Goal: Task Accomplishment & Management: Use online tool/utility

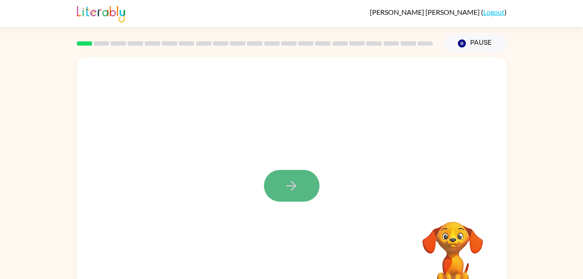
click at [287, 193] on icon "button" at bounding box center [291, 185] width 15 height 15
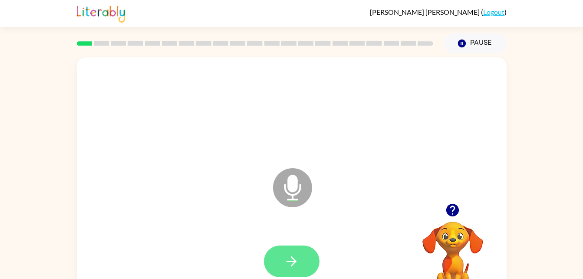
click at [297, 264] on icon "button" at bounding box center [291, 261] width 15 height 15
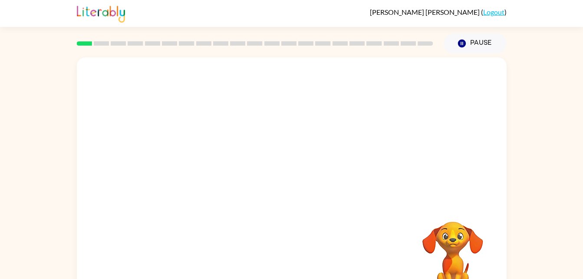
click at [292, 265] on div "Your browser must support playing .mp4 files to use Literably. Please try using…" at bounding box center [292, 181] width 430 height 248
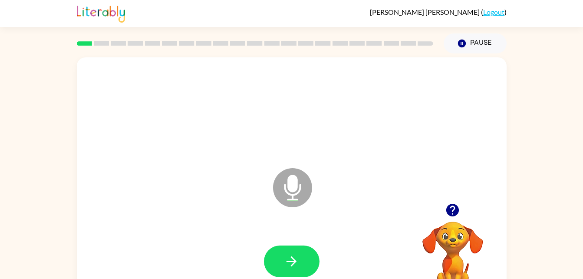
click at [292, 265] on icon "button" at bounding box center [292, 261] width 10 height 10
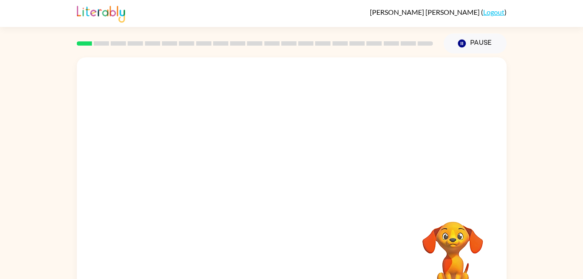
click at [294, 266] on div "Your browser must support playing .mp4 files to use Literably. Please try using…" at bounding box center [292, 181] width 430 height 248
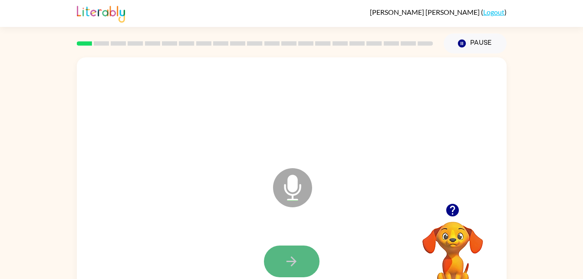
click at [293, 258] on icon "button" at bounding box center [292, 261] width 10 height 10
click at [292, 260] on icon "button" at bounding box center [291, 261] width 15 height 15
click at [292, 258] on icon "button" at bounding box center [292, 261] width 10 height 10
drag, startPoint x: 292, startPoint y: 259, endPoint x: 294, endPoint y: 271, distance: 11.8
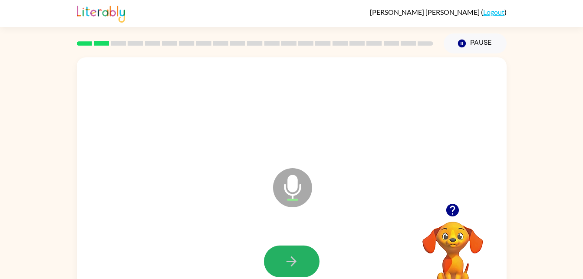
click at [294, 271] on button "button" at bounding box center [292, 261] width 56 height 32
click at [310, 260] on button "button" at bounding box center [292, 261] width 56 height 32
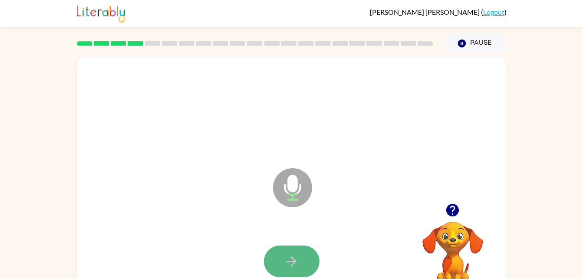
click at [303, 265] on button "button" at bounding box center [292, 261] width 56 height 32
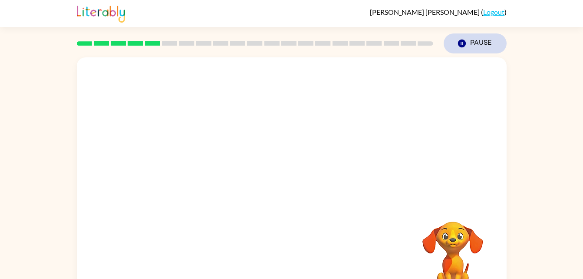
click at [485, 35] on button "Pause Pause" at bounding box center [475, 43] width 63 height 20
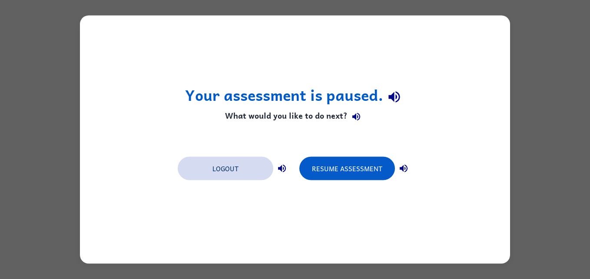
click at [224, 163] on button "Logout" at bounding box center [226, 168] width 96 height 23
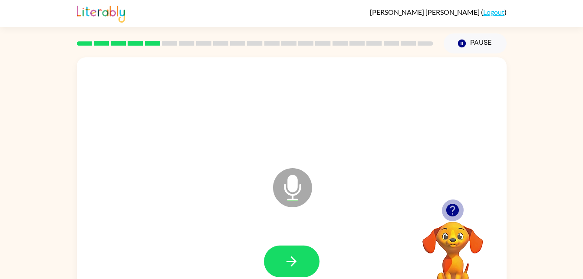
click at [447, 205] on icon "button" at bounding box center [452, 209] width 15 height 15
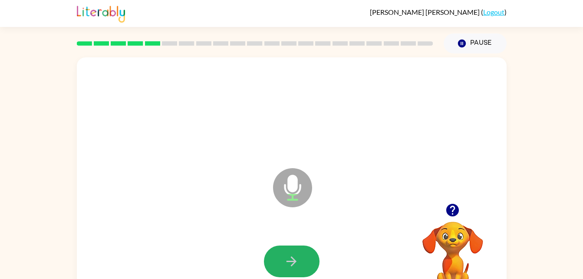
click at [286, 256] on icon "button" at bounding box center [291, 261] width 15 height 15
drag, startPoint x: 286, startPoint y: 263, endPoint x: 246, endPoint y: 259, distance: 40.2
click at [246, 259] on div at bounding box center [292, 261] width 413 height 71
click at [301, 252] on button "button" at bounding box center [292, 261] width 56 height 32
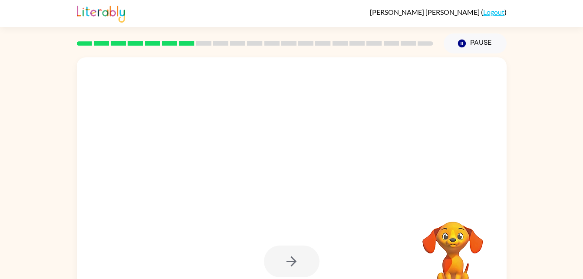
drag, startPoint x: 301, startPoint y: 252, endPoint x: 382, endPoint y: 209, distance: 91.3
click at [382, 209] on div at bounding box center [292, 181] width 430 height 248
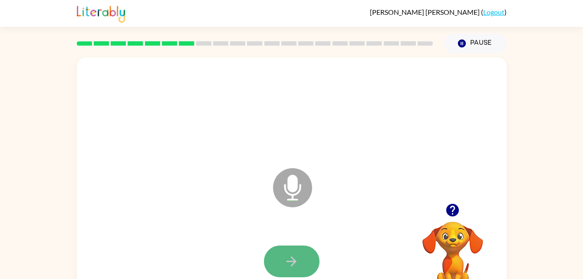
click at [299, 259] on icon "button" at bounding box center [291, 261] width 15 height 15
drag, startPoint x: 297, startPoint y: 263, endPoint x: 245, endPoint y: 235, distance: 59.5
click at [245, 235] on div at bounding box center [292, 261] width 413 height 71
click at [289, 264] on icon "button" at bounding box center [291, 261] width 15 height 15
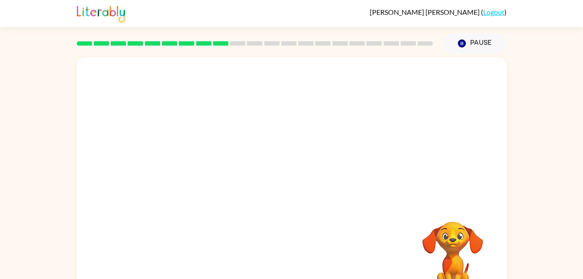
scroll to position [26, 0]
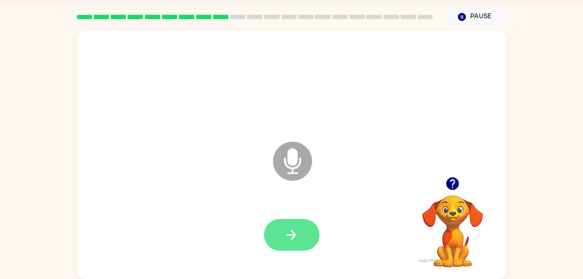
click at [302, 222] on button "button" at bounding box center [292, 235] width 56 height 32
click at [295, 237] on icon "button" at bounding box center [291, 234] width 15 height 15
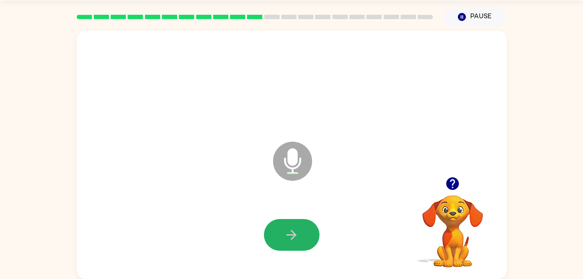
click at [295, 237] on icon "button" at bounding box center [291, 234] width 15 height 15
click at [295, 234] on icon "button" at bounding box center [292, 235] width 10 height 10
click at [299, 231] on button "button" at bounding box center [292, 235] width 56 height 32
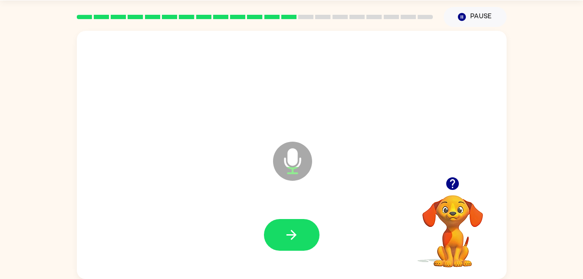
drag, startPoint x: 290, startPoint y: 232, endPoint x: 264, endPoint y: 228, distance: 26.5
click at [264, 228] on div at bounding box center [292, 235] width 56 height 32
click at [281, 230] on button "button" at bounding box center [292, 235] width 56 height 32
click at [288, 239] on icon "button" at bounding box center [291, 234] width 15 height 15
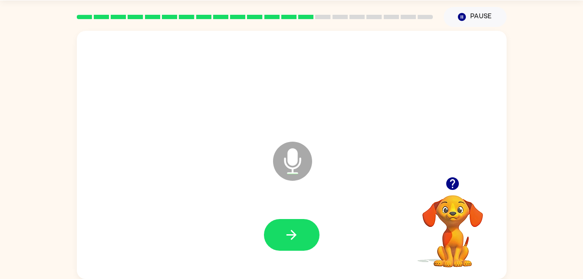
click at [288, 239] on icon "button" at bounding box center [291, 234] width 15 height 15
drag, startPoint x: 288, startPoint y: 239, endPoint x: 254, endPoint y: 232, distance: 34.9
click at [254, 232] on div at bounding box center [292, 234] width 413 height 71
click at [274, 235] on button "button" at bounding box center [292, 235] width 56 height 32
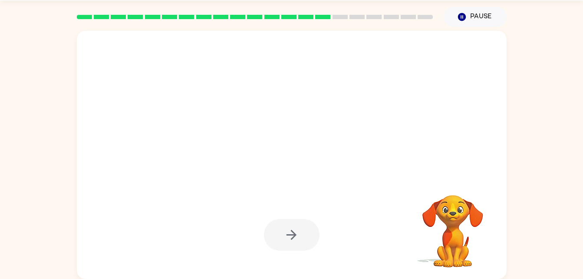
click at [274, 235] on div at bounding box center [292, 235] width 56 height 32
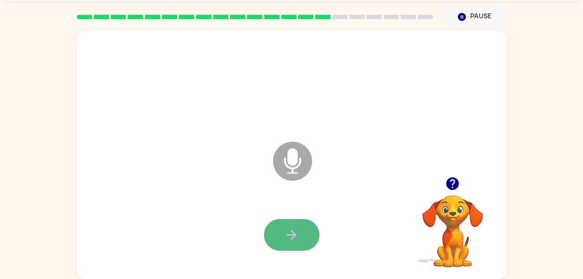
click at [290, 244] on button "button" at bounding box center [292, 235] width 56 height 32
click at [295, 232] on icon "button" at bounding box center [291, 234] width 15 height 15
click at [294, 231] on icon "button" at bounding box center [291, 234] width 15 height 15
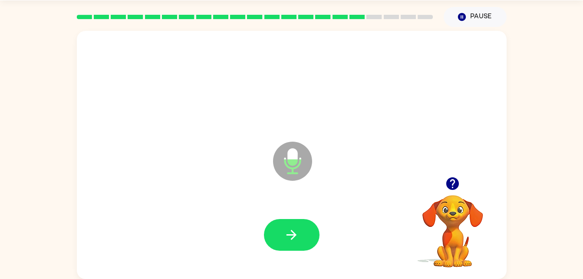
drag, startPoint x: 294, startPoint y: 231, endPoint x: 202, endPoint y: 235, distance: 92.6
click at [202, 235] on div at bounding box center [292, 234] width 413 height 71
click at [297, 244] on button "button" at bounding box center [292, 235] width 56 height 32
click at [298, 237] on icon "button" at bounding box center [291, 234] width 15 height 15
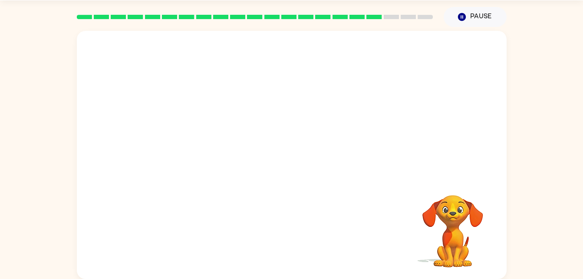
drag, startPoint x: 298, startPoint y: 237, endPoint x: 261, endPoint y: 220, distance: 41.2
click at [261, 220] on div at bounding box center [292, 234] width 413 height 71
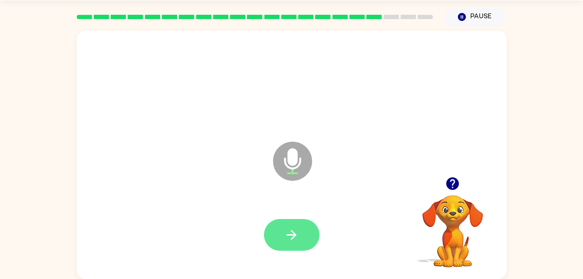
click at [289, 225] on button "button" at bounding box center [292, 235] width 56 height 32
drag, startPoint x: 287, startPoint y: 231, endPoint x: 210, endPoint y: 212, distance: 78.9
click at [210, 212] on div at bounding box center [292, 234] width 413 height 71
click at [293, 231] on icon "button" at bounding box center [292, 235] width 10 height 10
drag, startPoint x: 293, startPoint y: 231, endPoint x: 172, endPoint y: 206, distance: 122.9
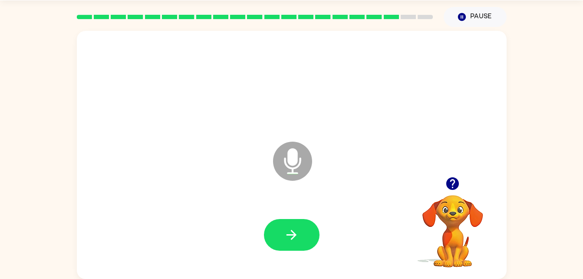
click at [172, 206] on div at bounding box center [292, 234] width 413 height 71
click at [298, 237] on icon "button" at bounding box center [291, 234] width 15 height 15
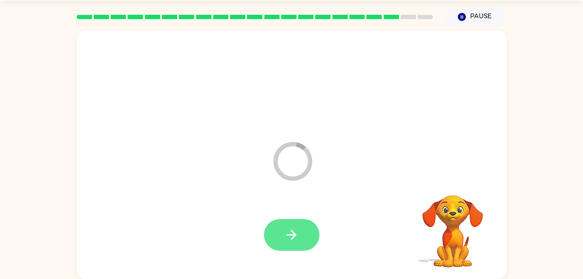
click at [297, 239] on icon "button" at bounding box center [291, 234] width 15 height 15
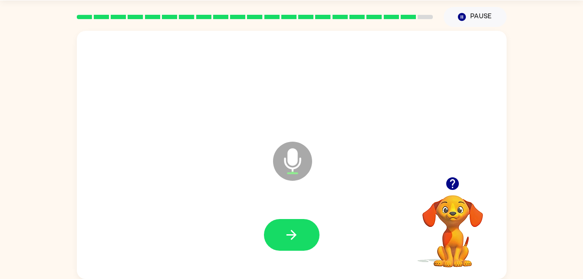
click at [453, 192] on button "button" at bounding box center [453, 183] width 22 height 22
click at [292, 225] on button "button" at bounding box center [292, 235] width 56 height 32
click at [293, 220] on button "button" at bounding box center [292, 235] width 56 height 32
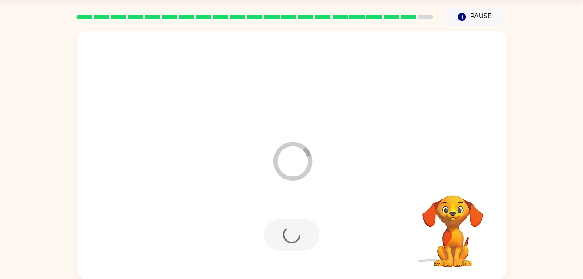
scroll to position [11, 0]
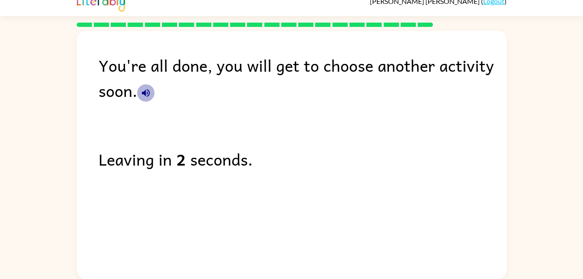
click at [148, 88] on icon "button" at bounding box center [146, 93] width 10 height 10
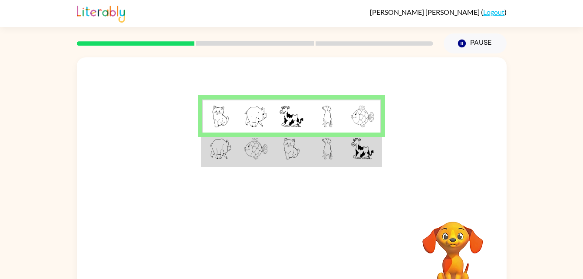
click at [351, 150] on img at bounding box center [362, 149] width 23 height 22
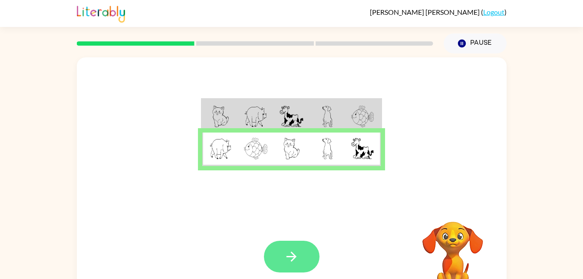
click at [287, 246] on button "button" at bounding box center [292, 257] width 56 height 32
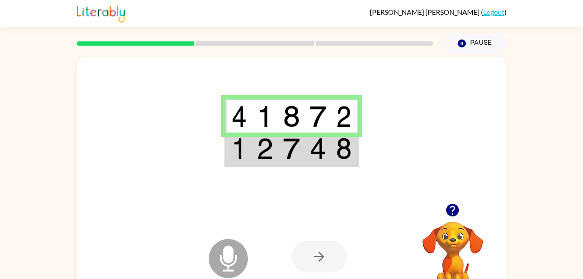
click at [248, 144] on td at bounding box center [238, 148] width 26 height 33
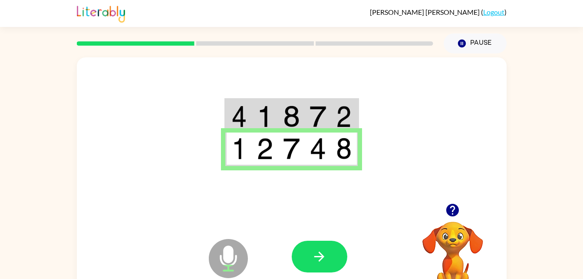
click at [350, 271] on div at bounding box center [356, 257] width 128 height 98
click at [341, 270] on div at bounding box center [320, 257] width 56 height 32
click at [323, 259] on icon "button" at bounding box center [319, 256] width 15 height 15
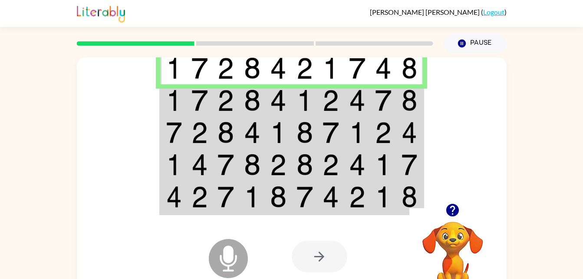
click at [288, 109] on td at bounding box center [278, 100] width 26 height 32
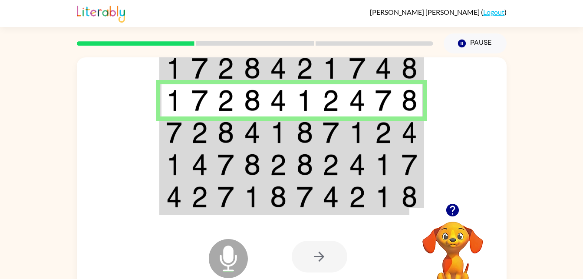
click at [285, 141] on img at bounding box center [278, 133] width 17 height 22
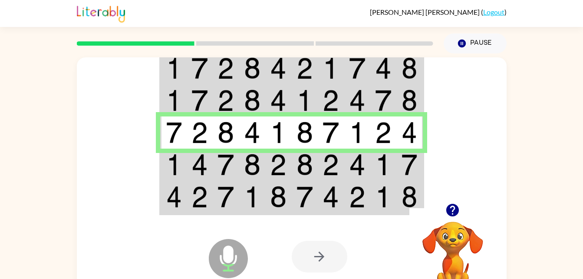
click at [278, 166] on img at bounding box center [278, 165] width 17 height 22
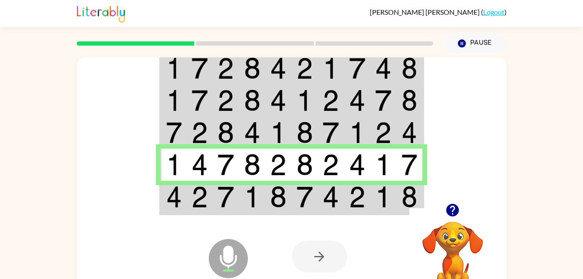
click at [279, 212] on div "Microphone The Microphone is here when it is your turn to talk Your browser mus…" at bounding box center [292, 257] width 430 height 98
click at [279, 207] on img at bounding box center [278, 197] width 17 height 22
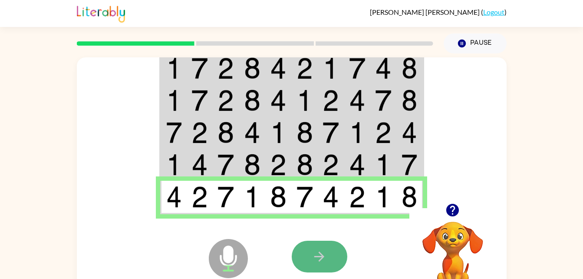
click at [318, 263] on icon "button" at bounding box center [319, 256] width 15 height 15
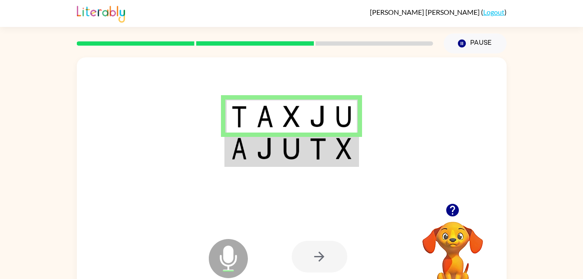
click at [291, 152] on img at bounding box center [291, 149] width 17 height 22
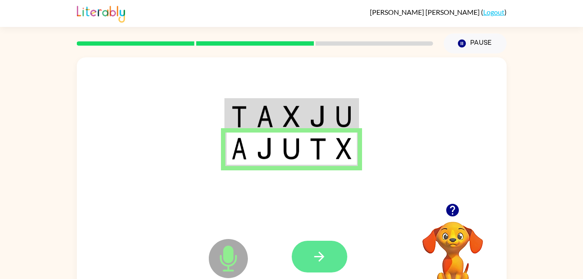
click at [327, 257] on button "button" at bounding box center [320, 257] width 56 height 32
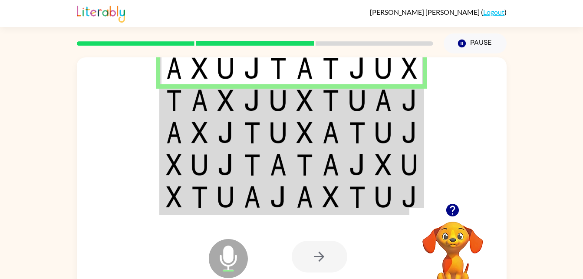
click at [197, 77] on img at bounding box center [200, 68] width 17 height 22
click at [288, 94] on td at bounding box center [278, 100] width 26 height 32
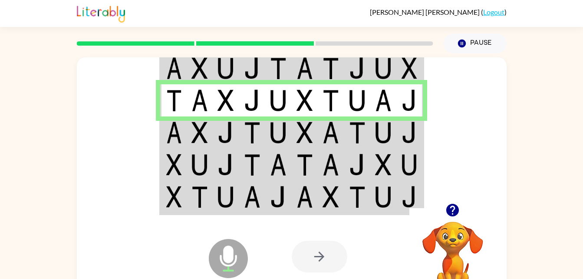
click at [186, 141] on td at bounding box center [173, 132] width 26 height 32
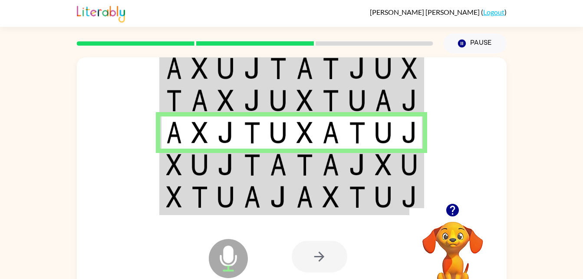
click at [205, 198] on img at bounding box center [200, 197] width 17 height 22
click at [198, 191] on img at bounding box center [200, 197] width 17 height 22
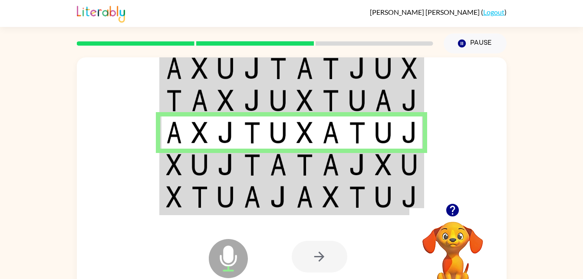
click at [188, 160] on td at bounding box center [200, 165] width 26 height 32
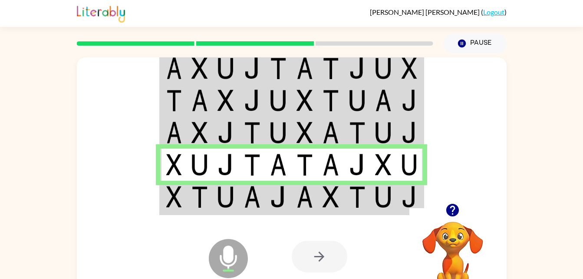
click at [170, 204] on img at bounding box center [174, 197] width 16 height 22
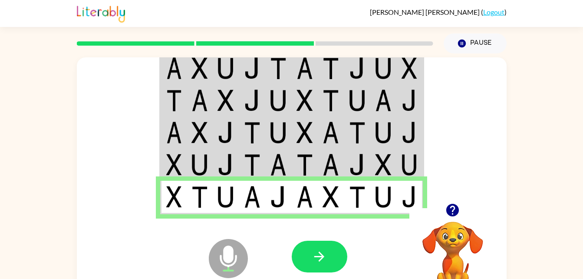
click at [386, 235] on div at bounding box center [356, 257] width 128 height 98
click at [311, 240] on icon "Microphone The Microphone is here when it is your turn to talk" at bounding box center [272, 269] width 130 height 65
click at [321, 265] on button "button" at bounding box center [320, 257] width 56 height 32
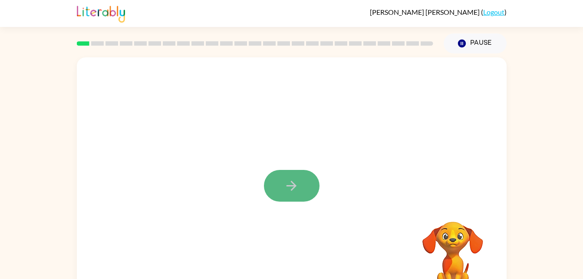
click at [294, 178] on icon "button" at bounding box center [291, 185] width 15 height 15
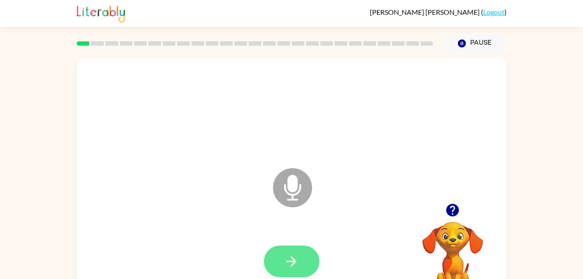
click at [289, 247] on button "button" at bounding box center [292, 261] width 56 height 32
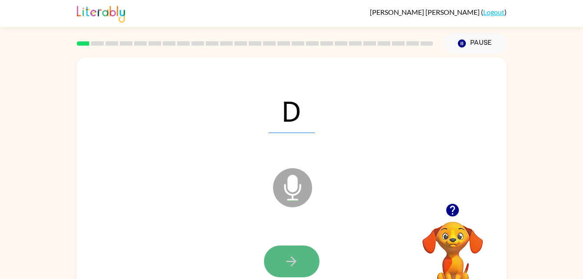
click at [283, 255] on button "button" at bounding box center [292, 261] width 56 height 32
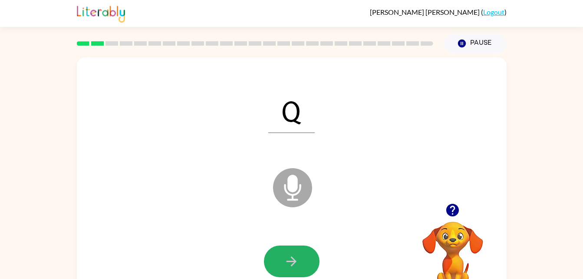
click at [283, 255] on button "button" at bounding box center [292, 261] width 56 height 32
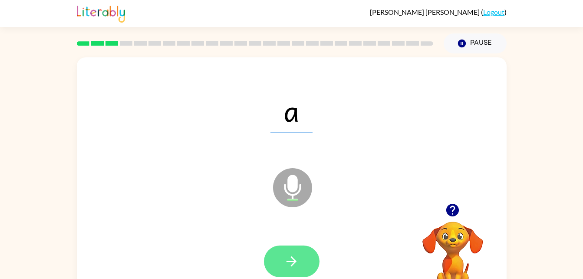
click at [283, 255] on button "button" at bounding box center [292, 261] width 56 height 32
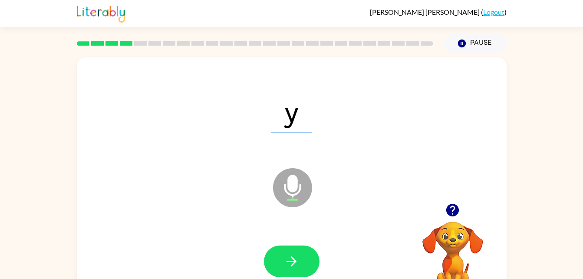
drag, startPoint x: 283, startPoint y: 255, endPoint x: 227, endPoint y: 238, distance: 58.8
click at [227, 238] on div at bounding box center [292, 261] width 413 height 71
click at [291, 258] on icon "button" at bounding box center [291, 261] width 15 height 15
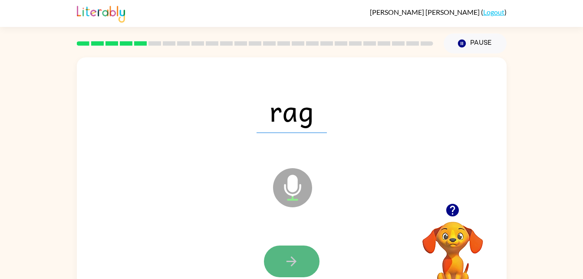
click at [291, 257] on icon "button" at bounding box center [292, 261] width 10 height 10
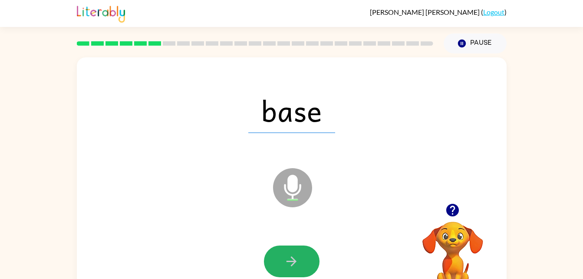
click at [291, 258] on icon "button" at bounding box center [291, 261] width 15 height 15
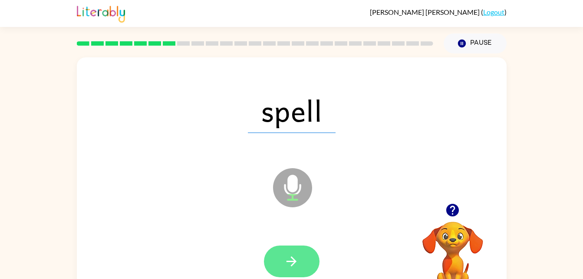
click at [292, 256] on icon "button" at bounding box center [291, 261] width 15 height 15
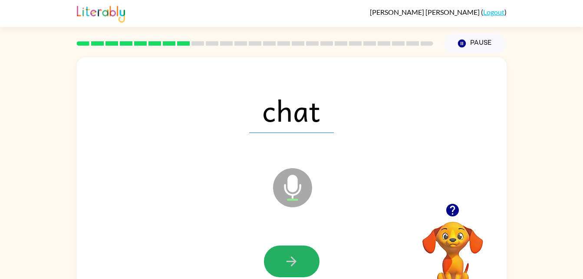
drag, startPoint x: 292, startPoint y: 256, endPoint x: 291, endPoint y: 288, distance: 31.7
click at [291, 278] on html "Wesley Oakes ( Logout ) Pause Pause chat Microphone The Microphone is here when…" at bounding box center [291, 152] width 583 height 305
click at [94, 237] on div at bounding box center [292, 261] width 413 height 71
click at [284, 265] on button "button" at bounding box center [292, 261] width 56 height 32
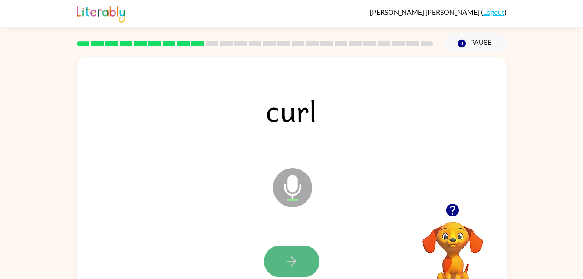
click at [292, 273] on button "button" at bounding box center [292, 261] width 56 height 32
click at [290, 264] on icon "button" at bounding box center [291, 261] width 15 height 15
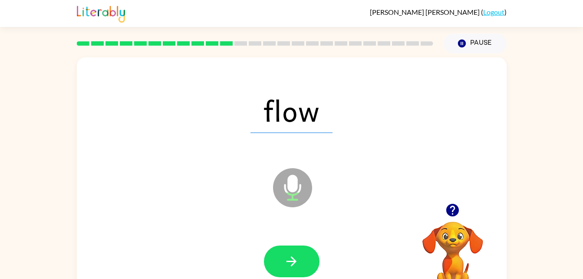
click at [195, 169] on div "Microphone The Microphone is here when it is your turn to talk" at bounding box center [271, 165] width 371 height 31
click at [289, 255] on icon "button" at bounding box center [291, 261] width 15 height 15
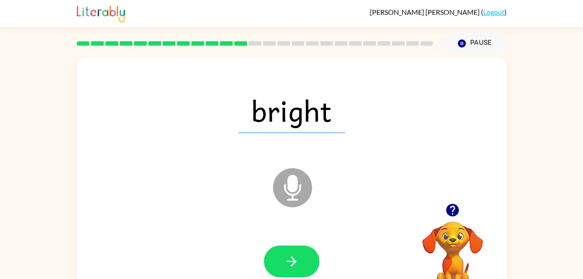
click at [291, 241] on div at bounding box center [292, 261] width 413 height 71
click at [288, 258] on icon "button" at bounding box center [291, 261] width 15 height 15
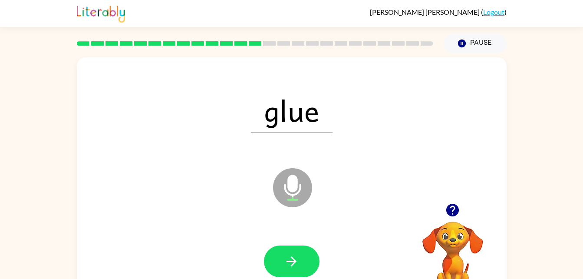
click at [288, 258] on icon "button" at bounding box center [291, 261] width 15 height 15
click at [283, 169] on icon "Microphone The Microphone is here when it is your turn to talk" at bounding box center [336, 198] width 130 height 65
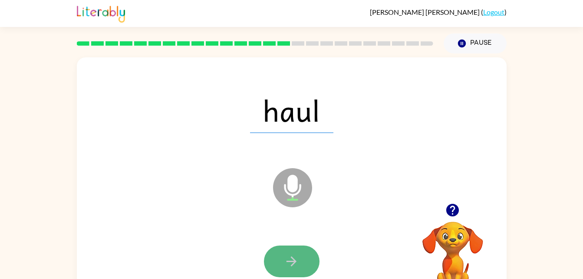
click at [288, 259] on icon "button" at bounding box center [291, 261] width 15 height 15
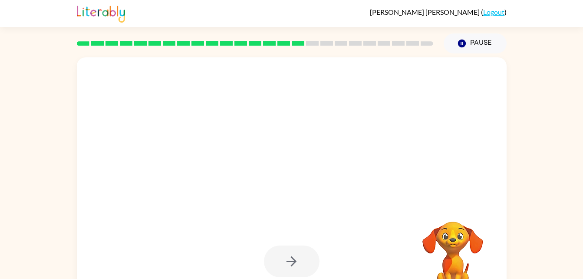
click at [321, 60] on div at bounding box center [292, 181] width 430 height 248
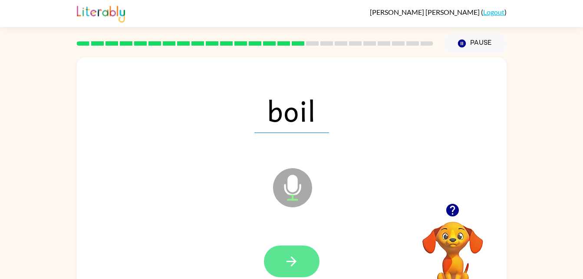
click at [295, 246] on button "button" at bounding box center [292, 261] width 56 height 32
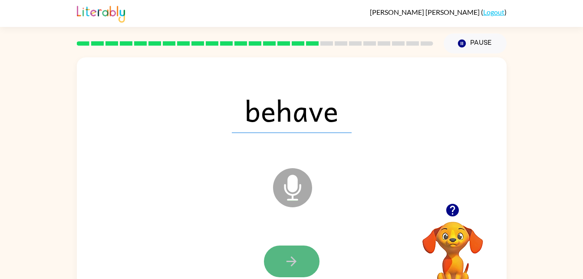
click at [285, 268] on icon "button" at bounding box center [291, 261] width 15 height 15
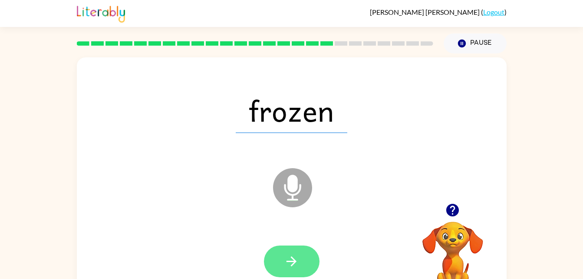
click at [291, 261] on icon "button" at bounding box center [292, 261] width 10 height 10
click at [296, 260] on icon "button" at bounding box center [291, 261] width 15 height 15
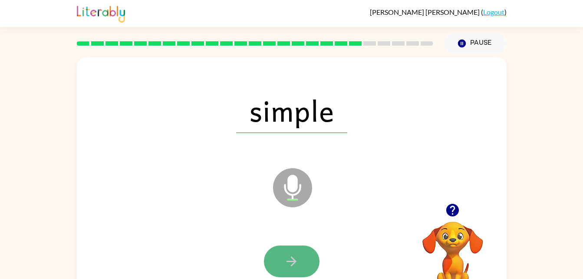
click at [273, 258] on button "button" at bounding box center [292, 261] width 56 height 32
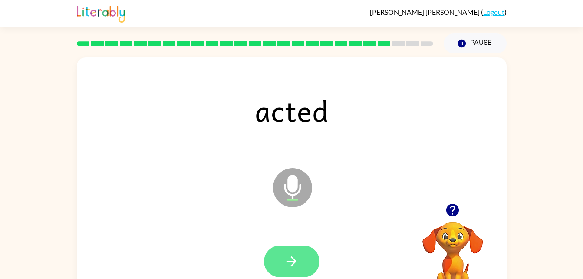
click at [294, 261] on icon "button" at bounding box center [292, 261] width 10 height 10
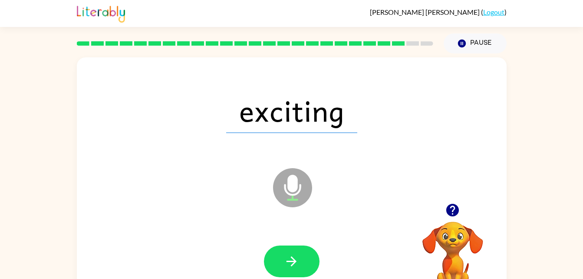
click at [275, 174] on icon "Microphone The Microphone is here when it is your turn to talk" at bounding box center [336, 198] width 130 height 65
click at [278, 262] on button "button" at bounding box center [292, 261] width 56 height 32
